Goal: Submit feedback/report problem: Submit feedback/report problem

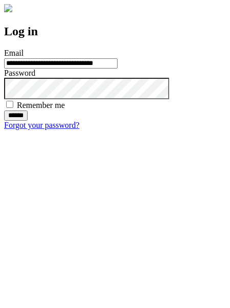
click at [28, 121] on input "******" at bounding box center [15, 115] width 23 height 10
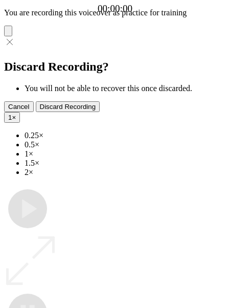
type input "**********"
